Goal: Task Accomplishment & Management: Manage account settings

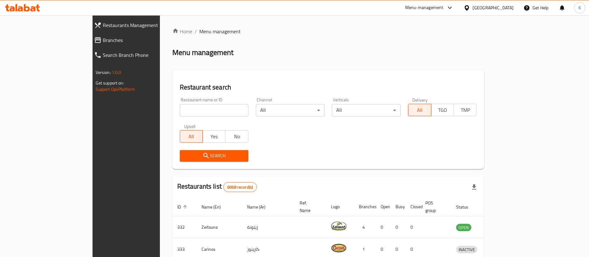
click at [186, 113] on input "search" at bounding box center [214, 110] width 69 height 12
paste input "779316"
type input "779316"
click at [103, 43] on span "Branches" at bounding box center [144, 39] width 83 height 7
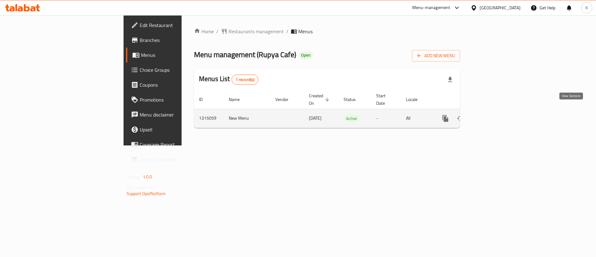
click at [493, 116] on icon "enhanced table" at bounding box center [491, 119] width 6 height 6
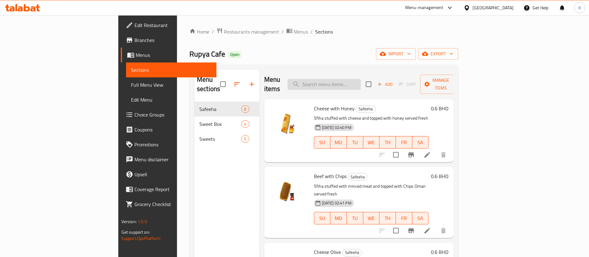
click at [355, 82] on input "search" at bounding box center [324, 84] width 73 height 11
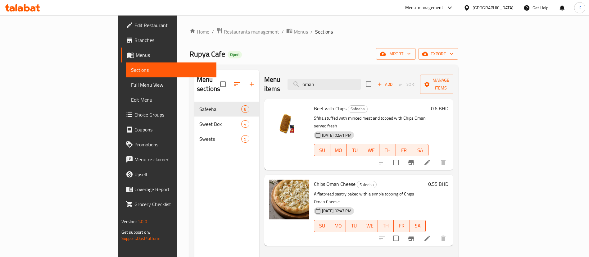
type input "oman"
click at [436, 233] on li at bounding box center [427, 238] width 17 height 11
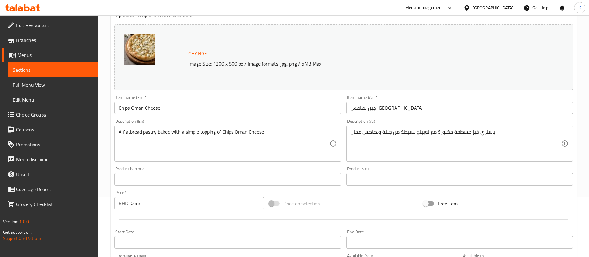
scroll to position [51, 0]
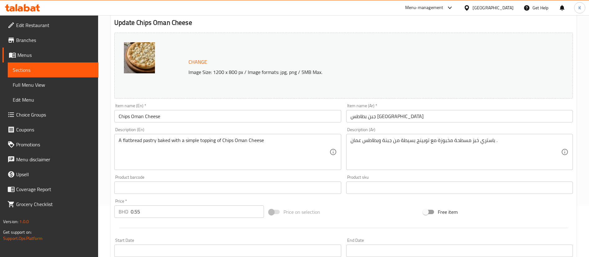
click at [70, 87] on span "Full Menu View" at bounding box center [53, 84] width 81 height 7
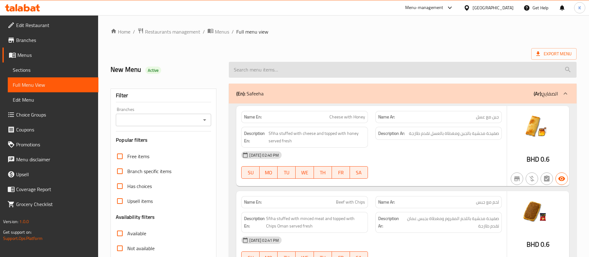
click at [347, 73] on input "search" at bounding box center [403, 70] width 348 height 16
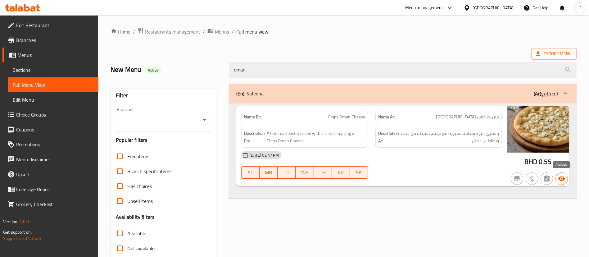
type input "oman"
click at [559, 180] on icon "button" at bounding box center [561, 178] width 7 height 7
click at [563, 181] on icon "button" at bounding box center [561, 178] width 7 height 7
click at [563, 179] on icon "button" at bounding box center [561, 178] width 7 height 7
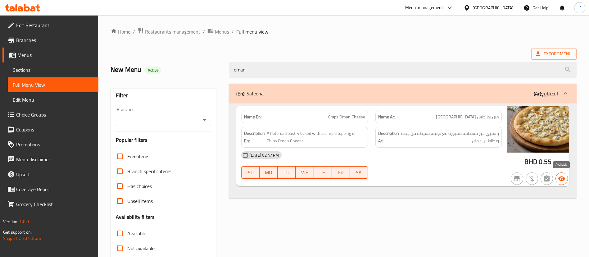
click at [563, 179] on icon "button" at bounding box center [561, 178] width 7 height 7
click at [563, 178] on icon "button" at bounding box center [561, 178] width 7 height 7
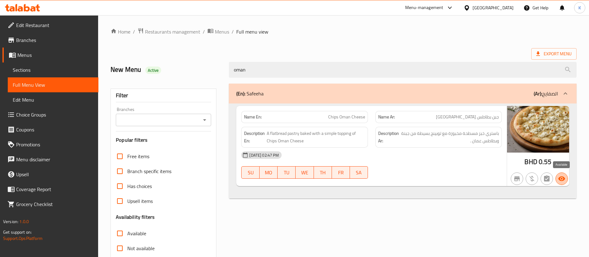
click at [562, 178] on icon "button" at bounding box center [562, 178] width 7 height 5
click at [546, 179] on icon "button" at bounding box center [546, 178] width 7 height 7
click at [47, 99] on span "Edit Menu" at bounding box center [53, 99] width 81 height 7
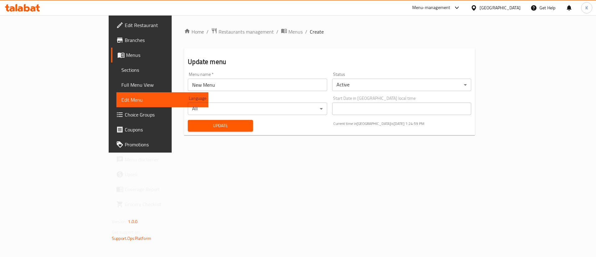
click at [116, 79] on link "Full Menu View" at bounding box center [162, 84] width 92 height 15
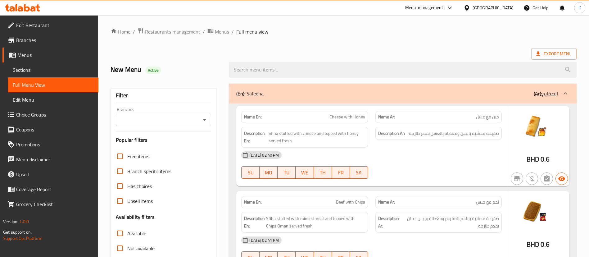
click at [69, 69] on span "Sections" at bounding box center [53, 69] width 81 height 7
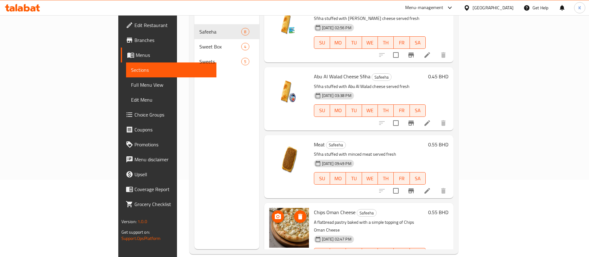
scroll to position [87, 0]
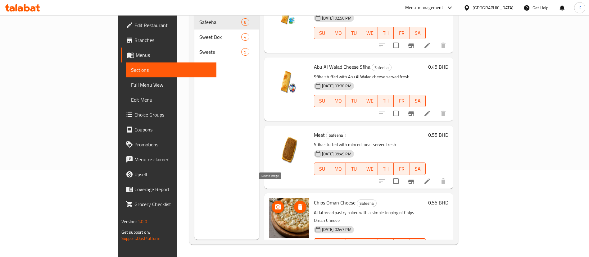
click at [298, 204] on icon "delete image" at bounding box center [300, 207] width 4 height 6
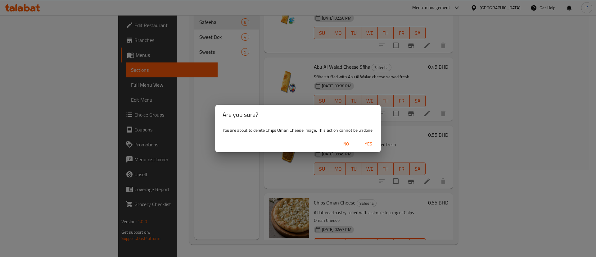
click at [347, 143] on span "No" at bounding box center [346, 144] width 15 height 8
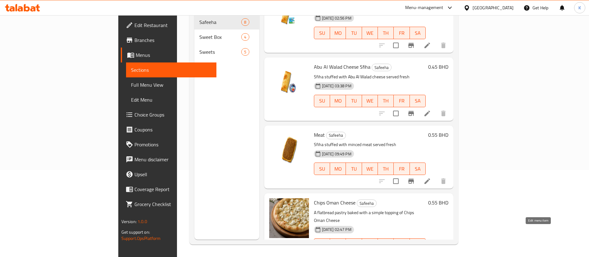
click at [431, 253] on icon at bounding box center [427, 256] width 7 height 7
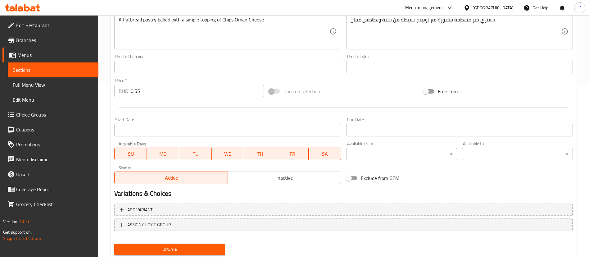
scroll to position [186, 0]
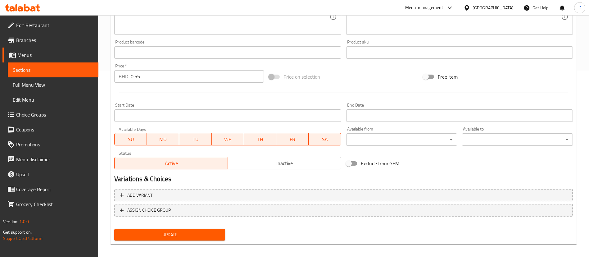
click at [291, 166] on span "Inactive" at bounding box center [285, 163] width 108 height 9
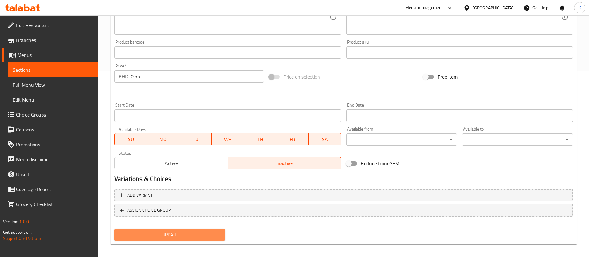
click at [176, 236] on span "Update" at bounding box center [169, 235] width 101 height 8
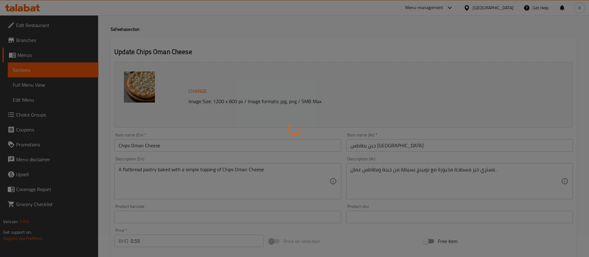
scroll to position [0, 0]
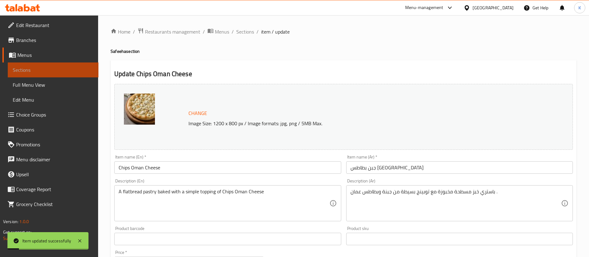
click at [64, 76] on link "Sections" at bounding box center [53, 69] width 91 height 15
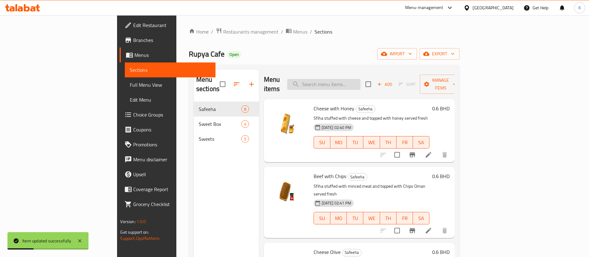
click at [361, 79] on input "search" at bounding box center [323, 84] width 73 height 11
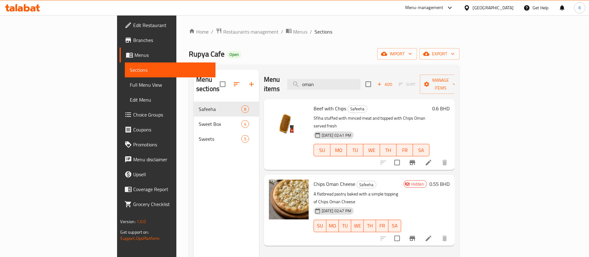
type input "oman"
drag, startPoint x: 578, startPoint y: 205, endPoint x: 359, endPoint y: 40, distance: 274.2
click at [364, 39] on div "Home / Restaurants management / Menus / Sections Rupya Cafe Open import export …" at bounding box center [324, 180] width 271 height 304
